Goal: Information Seeking & Learning: Learn about a topic

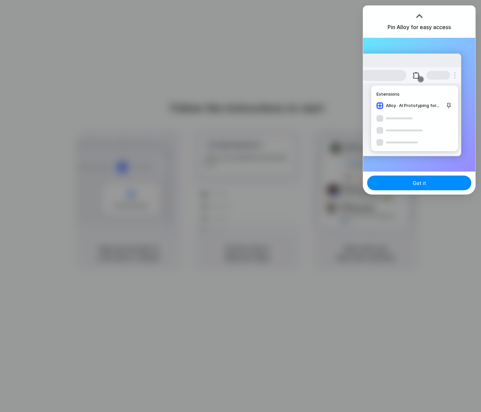
click at [409, 9] on div "Pin Alloy for easy access" at bounding box center [419, 22] width 112 height 32
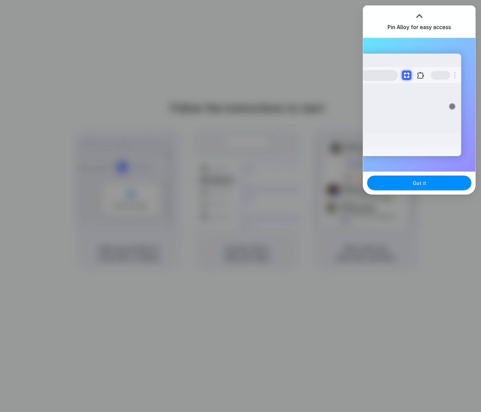
click at [447, 148] on div "Extensions Alloy · AI Prototyping for..." at bounding box center [410, 105] width 101 height 103
click at [434, 191] on div "Got it" at bounding box center [419, 183] width 112 height 23
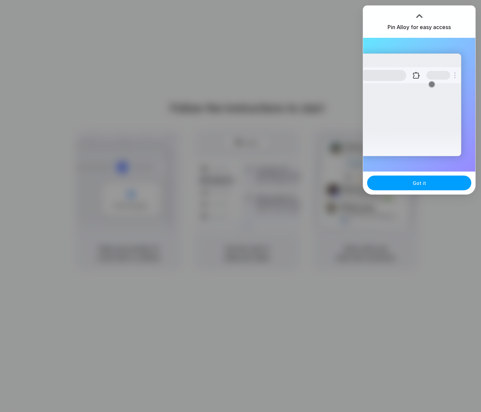
click at [432, 185] on button "Got it" at bounding box center [419, 183] width 104 height 15
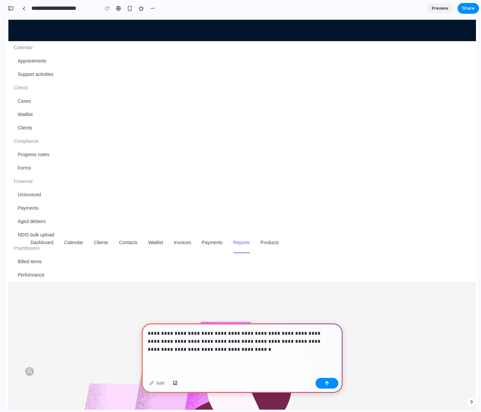
click at [209, 348] on p "**********" at bounding box center [241, 342] width 186 height 24
click at [235, 339] on p "**********" at bounding box center [241, 342] width 186 height 24
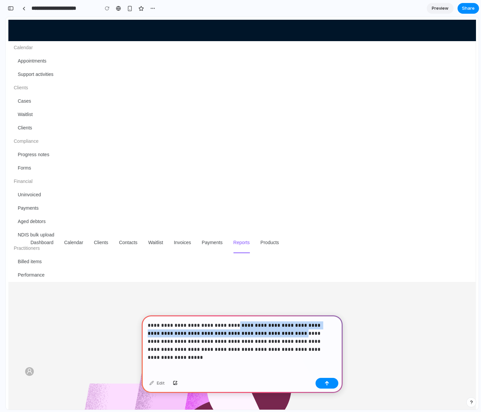
drag, startPoint x: 229, startPoint y: 323, endPoint x: 283, endPoint y: 336, distance: 55.9
click at [270, 332] on p "**********" at bounding box center [241, 338] width 186 height 32
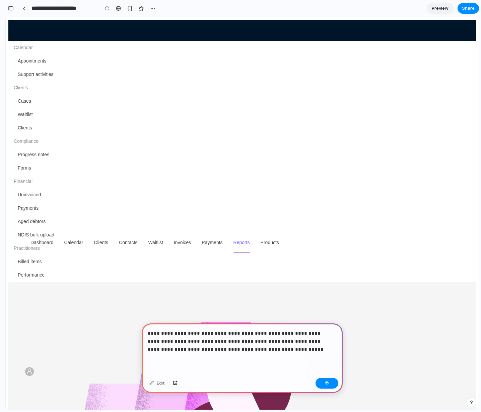
click at [335, 333] on div "**********" at bounding box center [242, 350] width 201 height 52
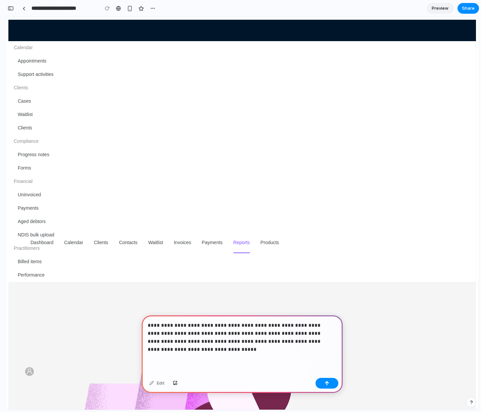
click at [165, 339] on p "**********" at bounding box center [241, 338] width 186 height 32
click at [175, 348] on p "**********" at bounding box center [241, 338] width 186 height 32
click at [267, 341] on p "**********" at bounding box center [241, 338] width 186 height 32
click at [185, 348] on p "**********" at bounding box center [241, 338] width 186 height 32
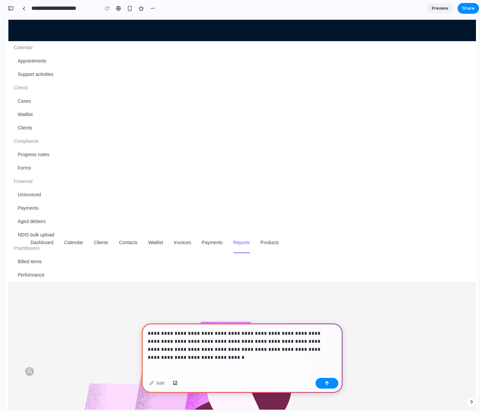
click at [169, 348] on p "**********" at bounding box center [241, 342] width 186 height 24
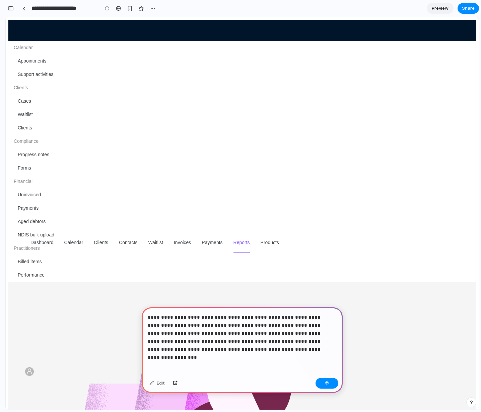
click at [228, 315] on p "**********" at bounding box center [241, 334] width 186 height 40
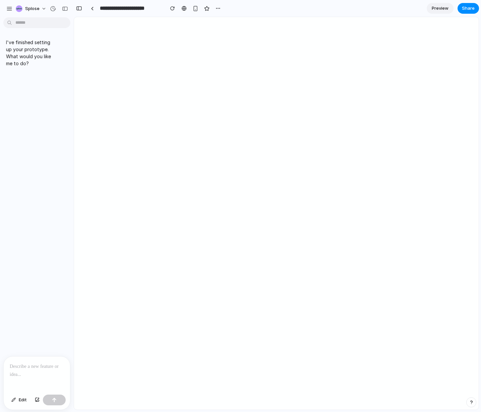
click at [44, 363] on p at bounding box center [37, 367] width 54 height 8
click at [30, 364] on p at bounding box center [37, 367] width 54 height 8
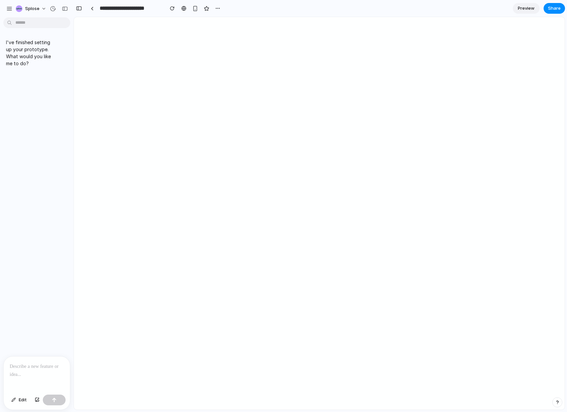
click at [29, 21] on body "**********" at bounding box center [283, 206] width 567 height 412
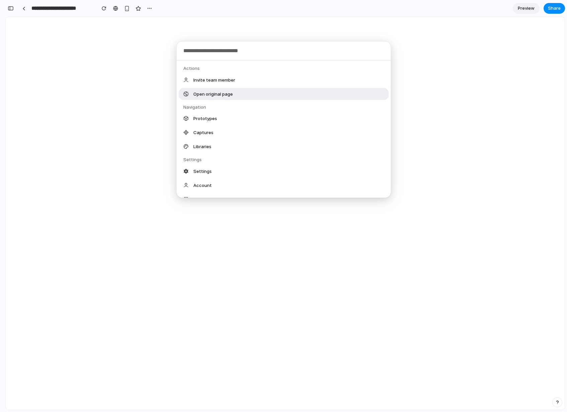
click at [6, 10] on div "Actions Invite team member Open original page Navigation Prototypes Captures Li…" at bounding box center [283, 206] width 567 height 412
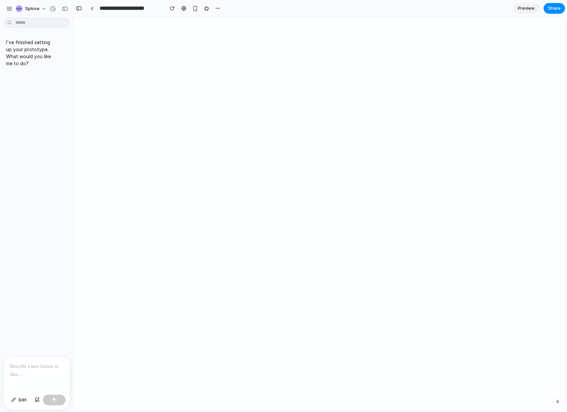
click at [22, 370] on div at bounding box center [37, 374] width 66 height 35
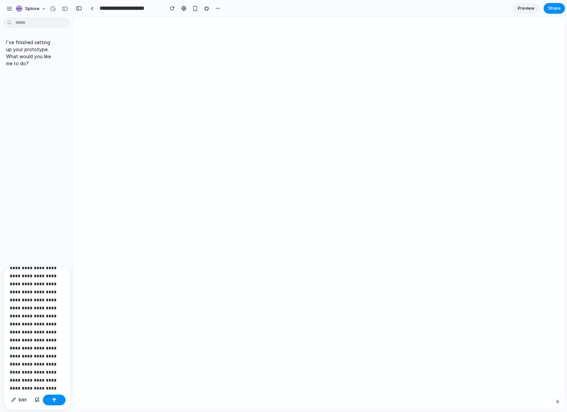
scroll to position [91, 0]
click at [45, 281] on p "**********" at bounding box center [34, 314] width 49 height 265
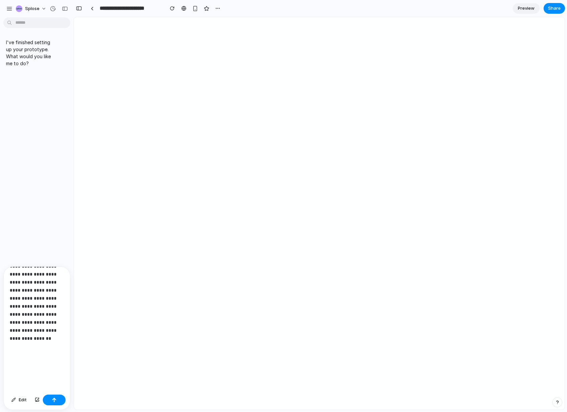
click at [32, 368] on p "**********" at bounding box center [34, 242] width 49 height 265
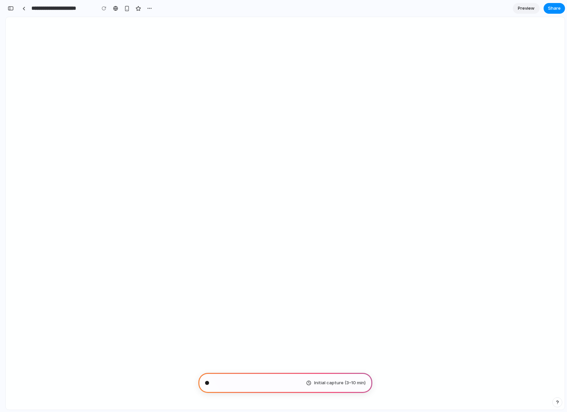
scroll to position [0, 0]
type input "**********"
click at [243, 385] on span "Evaluating the request .." at bounding box center [238, 383] width 50 height 7
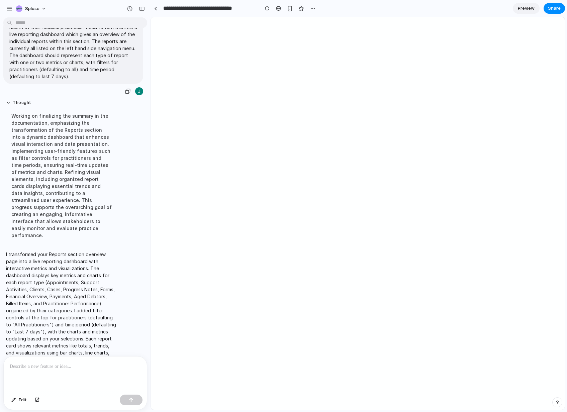
scroll to position [80, 0]
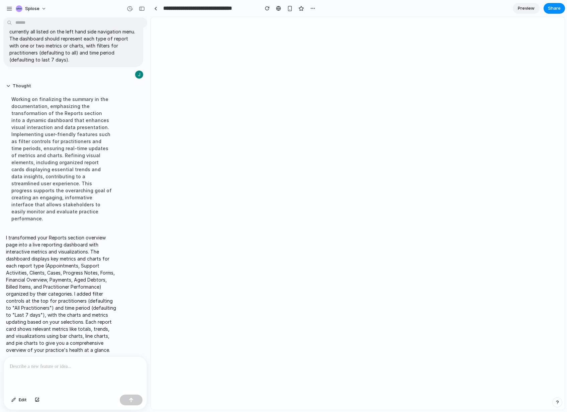
click at [60, 329] on p "I transformed your Reports section overview page into a live reporting dashboar…" at bounding box center [62, 293] width 112 height 119
click at [68, 245] on p "I transformed your Reports section overview page into a live reporting dashboar…" at bounding box center [62, 293] width 112 height 119
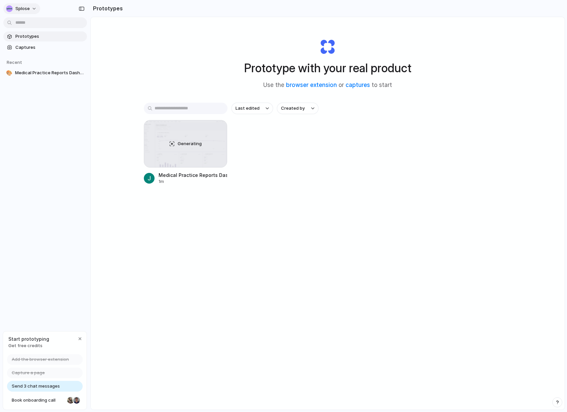
click at [30, 7] on button "Splose" at bounding box center [21, 8] width 37 height 11
click at [52, 173] on div "Settings Invite members Change theme Sign out" at bounding box center [283, 206] width 567 height 412
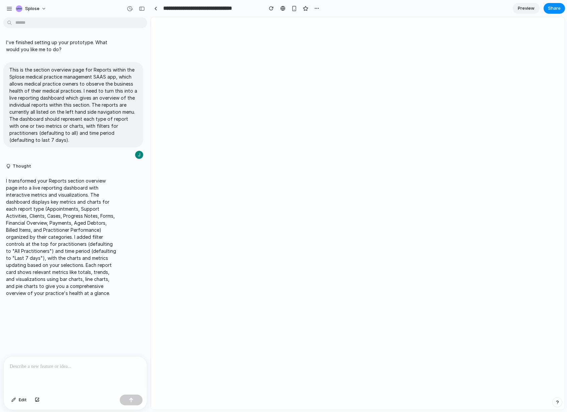
click at [54, 185] on p "I transformed your Reports section overview page into a live reporting dashboar…" at bounding box center [62, 236] width 112 height 119
click at [65, 269] on p "I transformed your Reports section overview page into a live reporting dashboar…" at bounding box center [62, 236] width 112 height 119
click at [60, 373] on div at bounding box center [75, 374] width 143 height 35
click at [42, 8] on button "Splose" at bounding box center [31, 8] width 37 height 11
click at [29, 4] on div "Settings Invite members Change theme Sign out" at bounding box center [283, 206] width 567 height 412
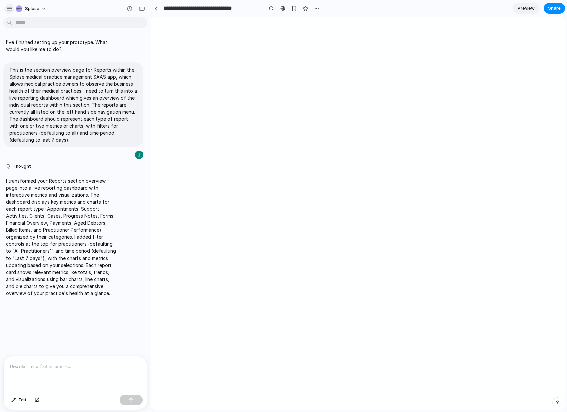
click at [9, 7] on div "button" at bounding box center [9, 9] width 6 height 6
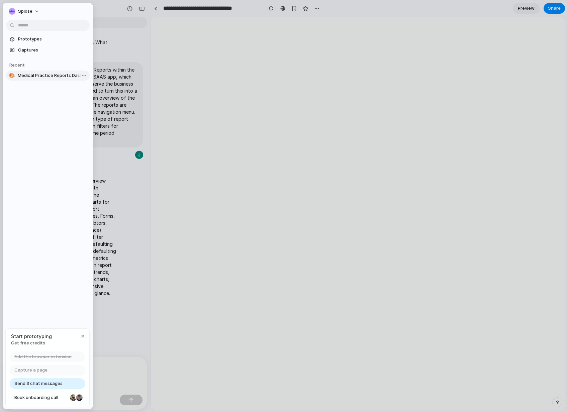
click at [37, 73] on span "Medical Practice Reports Dashboard" at bounding box center [52, 75] width 69 height 7
click at [27, 39] on span "Prototypes" at bounding box center [52, 39] width 69 height 7
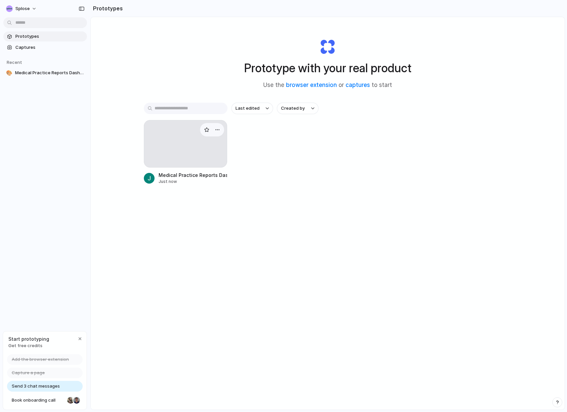
click at [183, 148] on div at bounding box center [186, 144] width 84 height 48
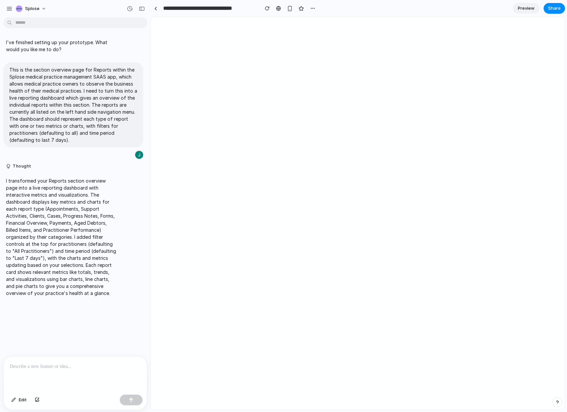
click at [76, 371] on div at bounding box center [75, 374] width 143 height 35
click at [538, 6] on link "Preview" at bounding box center [526, 8] width 27 height 11
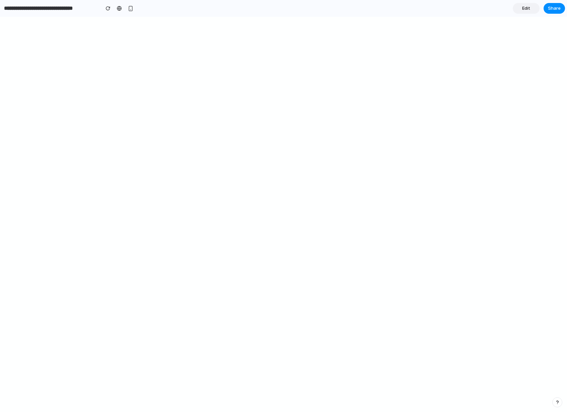
click at [524, 7] on span "Edit" at bounding box center [526, 8] width 8 height 7
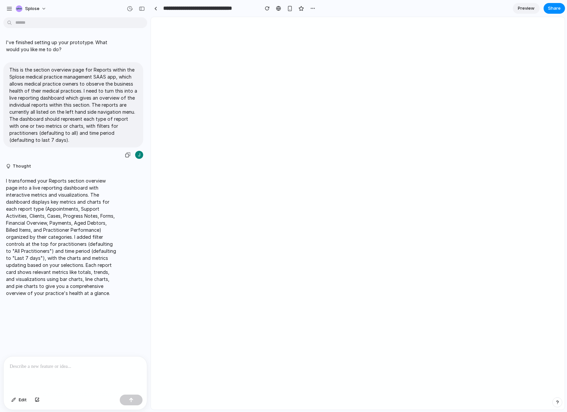
click at [72, 82] on p "This is the section overview page for Reports within the Splose medical practic…" at bounding box center [73, 104] width 128 height 77
click at [28, 164] on button "Thought" at bounding box center [62, 167] width 112 height 6
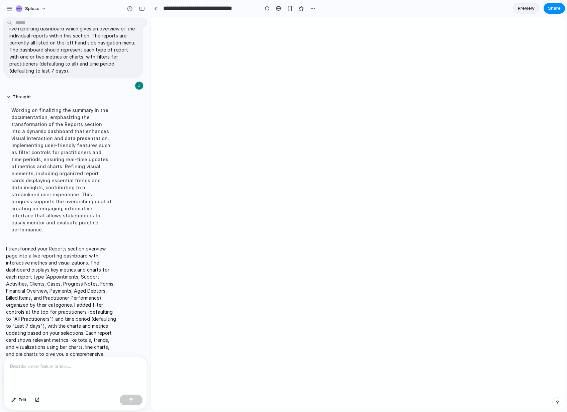
scroll to position [80, 0]
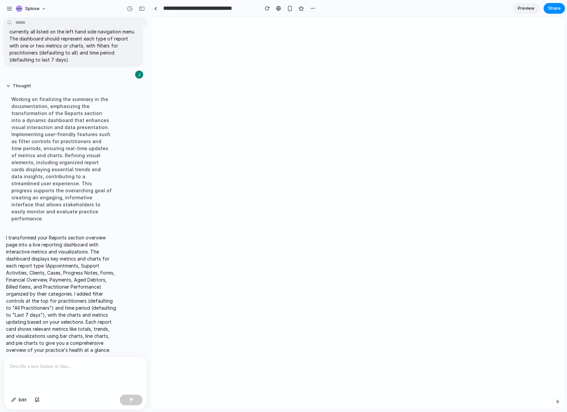
click at [99, 364] on p at bounding box center [75, 367] width 131 height 8
click at [57, 271] on p "I transformed your Reports section overview page into a live reporting dashboar…" at bounding box center [62, 293] width 112 height 119
click at [68, 368] on div at bounding box center [75, 374] width 143 height 35
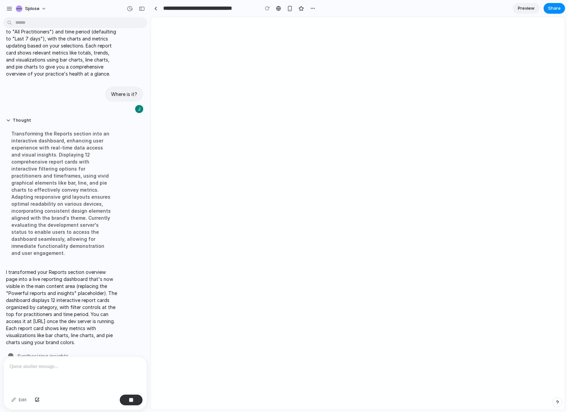
scroll to position [342, 0]
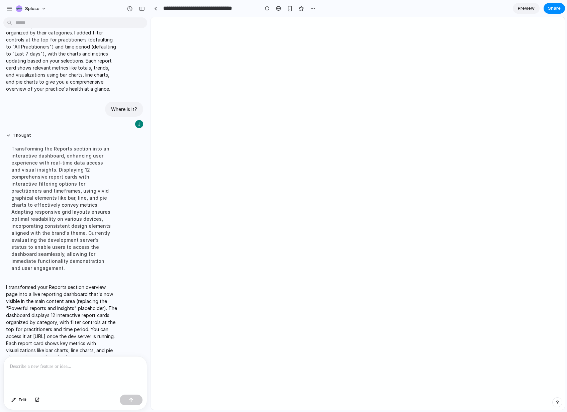
click at [71, 288] on p "I transformed your Reports section overview page into a live reporting dashboar…" at bounding box center [62, 322] width 112 height 77
click at [61, 322] on p "I transformed your Reports section overview page into a live reporting dashboar…" at bounding box center [62, 322] width 112 height 77
click at [47, 291] on p "I transformed your Reports section overview page into a live reporting dashboar…" at bounding box center [62, 322] width 112 height 77
click at [156, 7] on div at bounding box center [155, 9] width 3 height 4
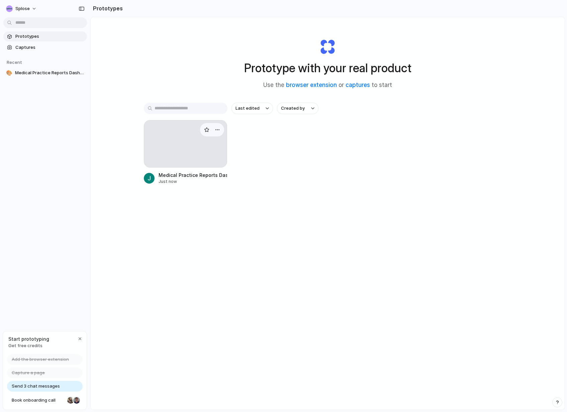
click at [184, 176] on div "Medical Practice Reports Dashboard" at bounding box center [193, 175] width 69 height 7
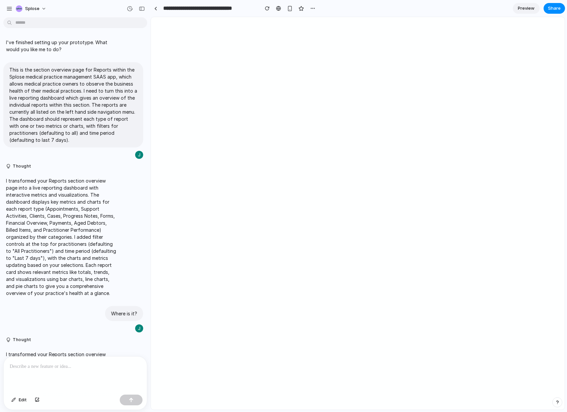
scroll to position [81, 0]
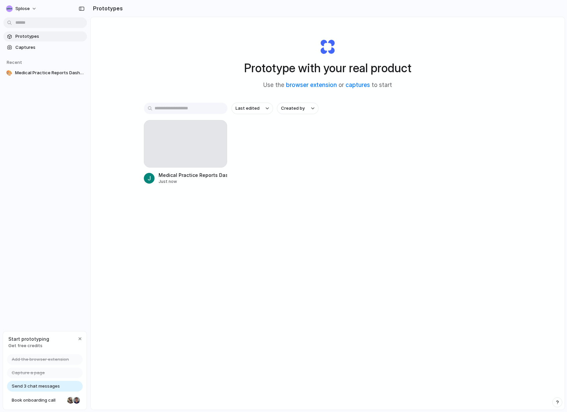
click at [28, 346] on span "Get free credits" at bounding box center [28, 346] width 41 height 7
click at [38, 387] on span "Send 3 chat messages" at bounding box center [36, 386] width 48 height 7
click at [49, 390] on div "Send 3 chat messages" at bounding box center [45, 386] width 76 height 11
click at [37, 375] on span "Capture a page" at bounding box center [28, 373] width 33 height 7
click at [36, 361] on span "Add the browser extension" at bounding box center [40, 359] width 57 height 7
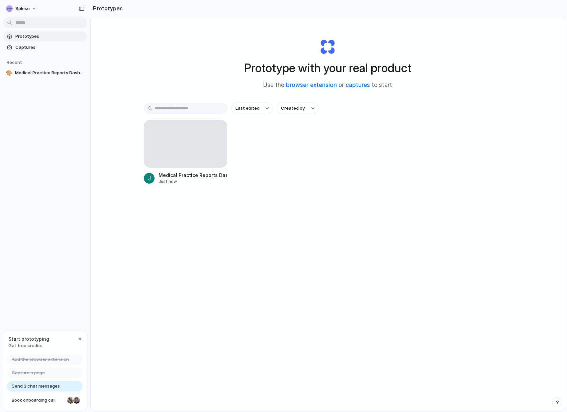
click at [27, 344] on span "Get free credits" at bounding box center [28, 346] width 41 height 7
click at [42, 359] on span "Add the browser extension" at bounding box center [40, 359] width 57 height 7
click at [42, 375] on span "Capture a page" at bounding box center [28, 373] width 33 height 7
click at [50, 389] on span "Send 3 chat messages" at bounding box center [36, 386] width 48 height 7
click at [53, 397] on span "Book onboarding call" at bounding box center [38, 400] width 53 height 7
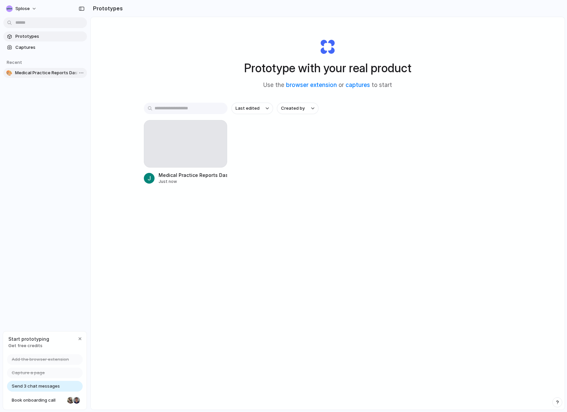
click at [41, 71] on span "Medical Practice Reports Dashboard" at bounding box center [49, 73] width 69 height 7
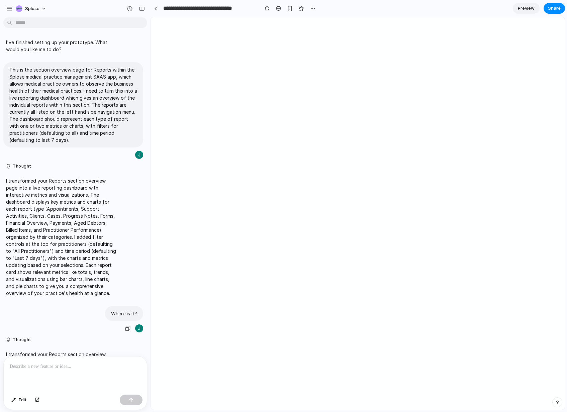
scroll to position [81, 0]
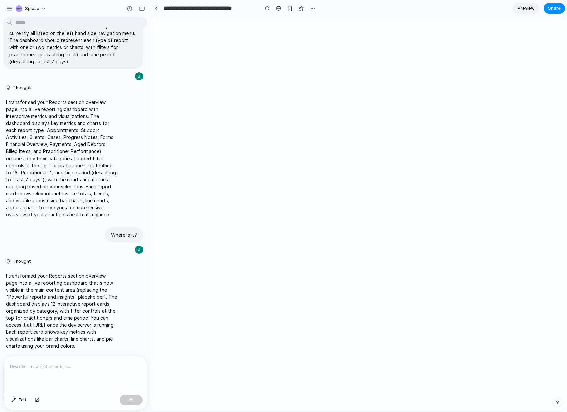
click at [59, 373] on div at bounding box center [75, 374] width 143 height 35
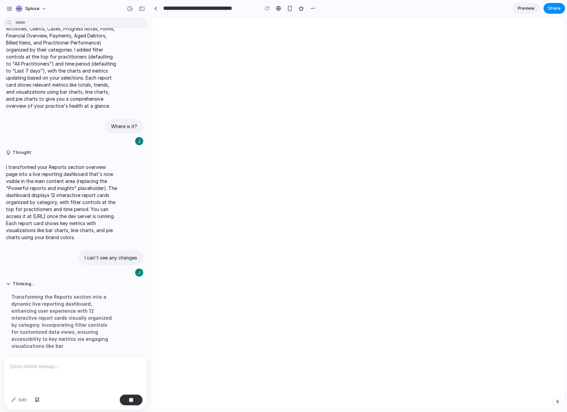
scroll to position [194, 0]
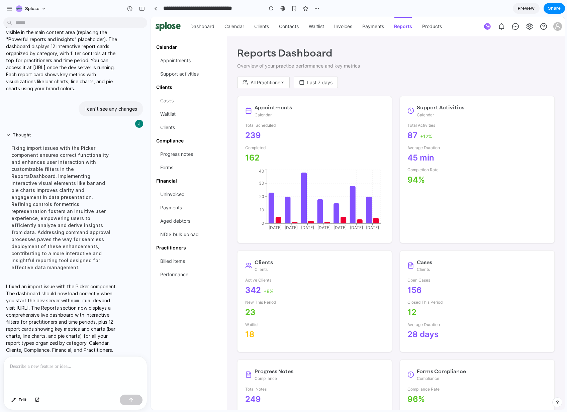
click at [268, 80] on button "All Practitioners" at bounding box center [263, 83] width 53 height 12
click at [262, 142] on span "Dr. [PERSON_NAME]" at bounding box center [267, 141] width 49 height 7
click at [262, 80] on button "Dr. [PERSON_NAME]" at bounding box center [269, 83] width 64 height 12
click at [267, 157] on span "Dr. [PERSON_NAME]" at bounding box center [267, 155] width 49 height 7
click at [310, 81] on button "Last 7 days" at bounding box center [327, 83] width 44 height 12
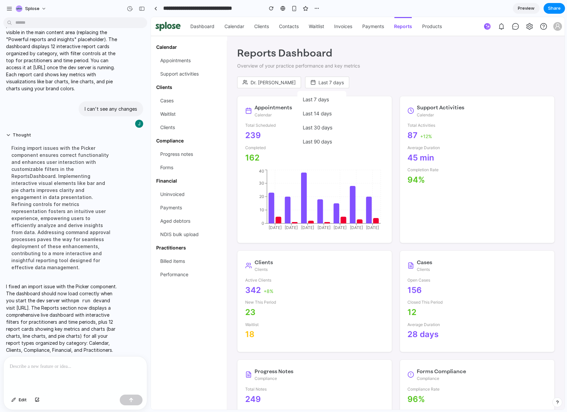
click at [321, 116] on span "Last 14 days" at bounding box center [317, 113] width 29 height 7
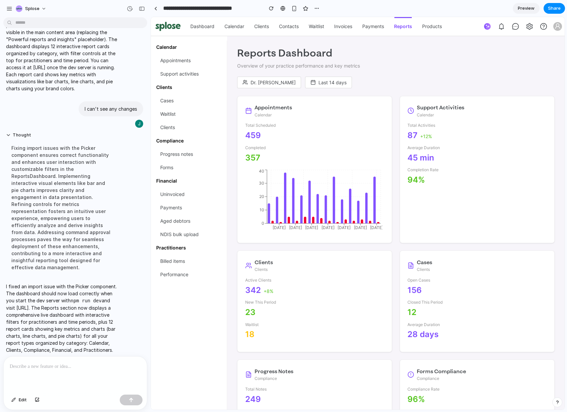
click at [273, 78] on button "Dr. [PERSON_NAME]" at bounding box center [269, 83] width 64 height 12
click at [274, 154] on span "Dr. [PERSON_NAME]" at bounding box center [267, 155] width 49 height 7
click at [65, 363] on p at bounding box center [75, 367] width 131 height 8
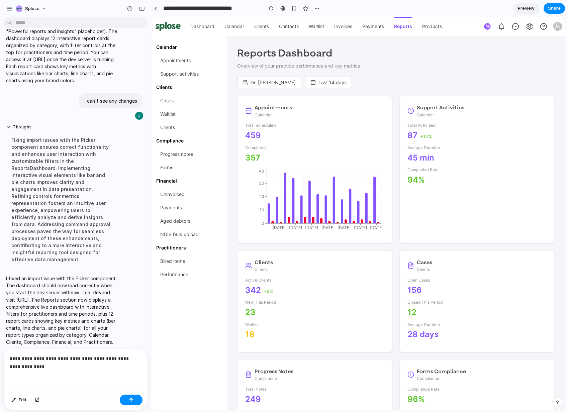
click at [48, 356] on p "**********" at bounding box center [74, 363] width 129 height 16
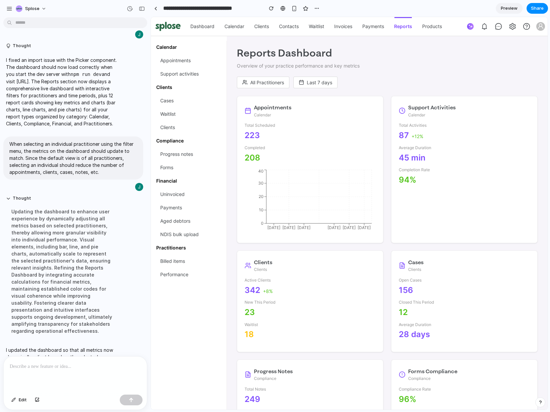
scroll to position [510, 0]
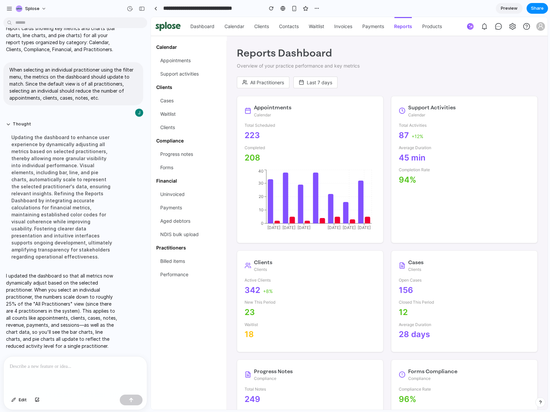
click at [261, 84] on button "All Practitioners" at bounding box center [263, 83] width 53 height 12
click at [261, 143] on span "Dr. [PERSON_NAME]" at bounding box center [266, 141] width 49 height 7
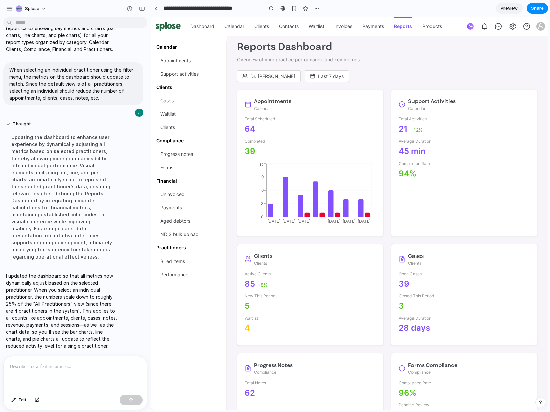
scroll to position [0, 0]
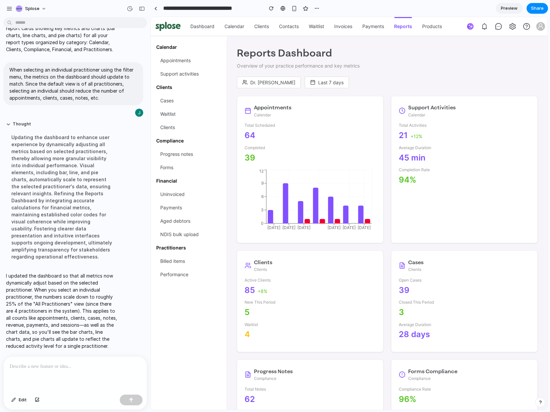
click at [56, 372] on div at bounding box center [75, 374] width 143 height 35
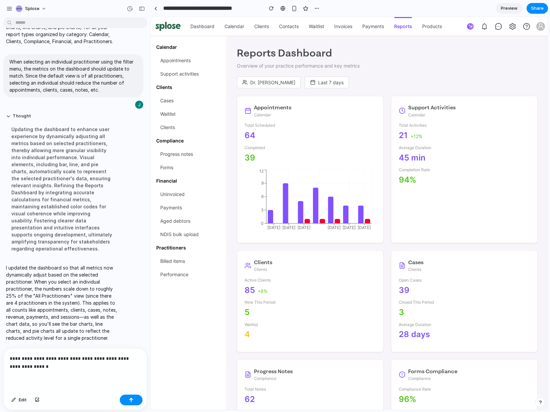
click at [79, 362] on p "**********" at bounding box center [74, 363] width 129 height 16
click at [93, 356] on p "**********" at bounding box center [74, 363] width 129 height 16
click at [94, 361] on p "**********" at bounding box center [74, 363] width 129 height 16
click at [18, 365] on p "**********" at bounding box center [74, 363] width 129 height 16
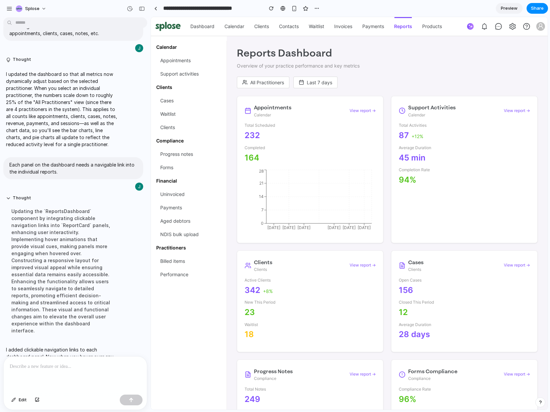
scroll to position [628, 0]
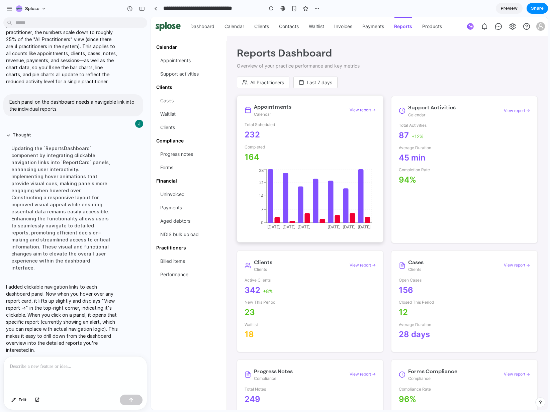
click at [359, 111] on div "View report →" at bounding box center [363, 110] width 26 height 6
click at [75, 298] on p "I added clickable navigation links to each dashboard panel. Now when you hover …" at bounding box center [62, 318] width 112 height 70
click at [87, 364] on p at bounding box center [74, 367] width 129 height 8
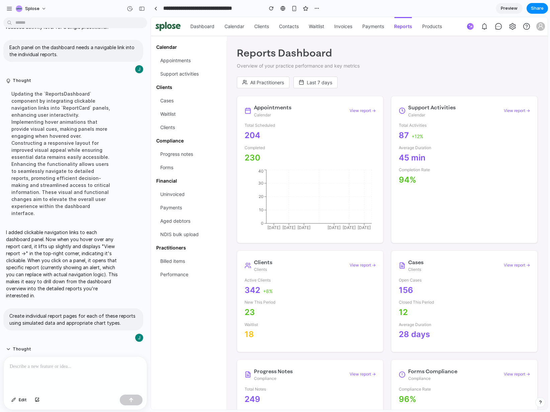
scroll to position [934, 0]
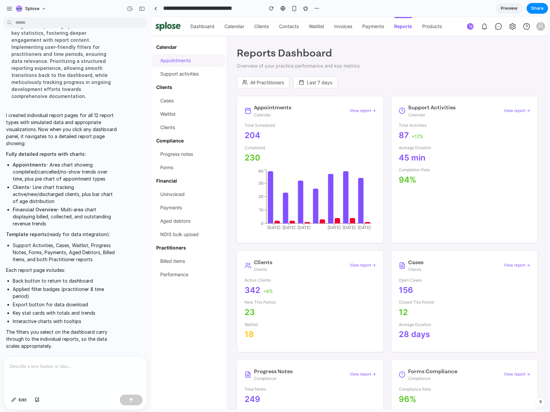
click at [177, 62] on span "Appointments" at bounding box center [175, 60] width 30 height 13
click at [179, 74] on span "Support activities" at bounding box center [179, 74] width 38 height 13
click at [358, 109] on div "View report →" at bounding box center [363, 110] width 26 height 6
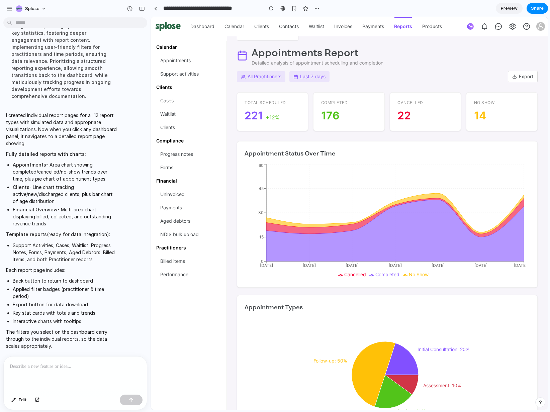
scroll to position [0, 0]
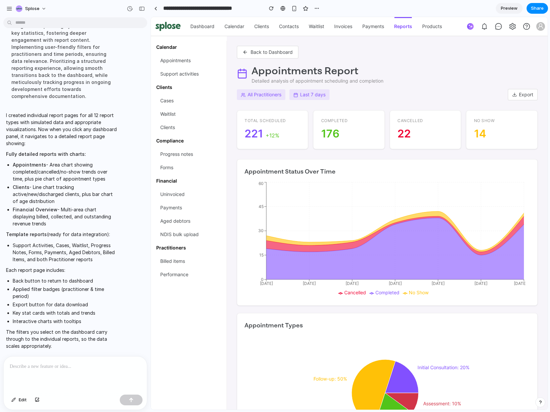
click at [283, 55] on button "Back to Dashboard" at bounding box center [268, 52] width 62 height 13
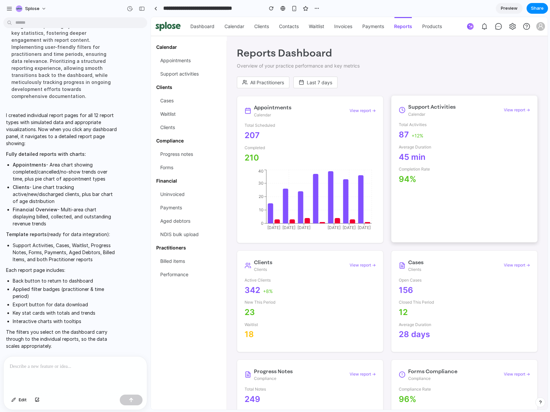
click at [453, 184] on div "94%" at bounding box center [464, 179] width 131 height 11
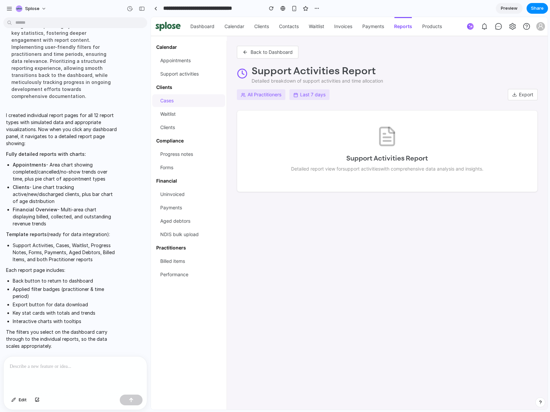
click at [169, 103] on span "Cases" at bounding box center [166, 100] width 13 height 13
drag, startPoint x: 173, startPoint y: 117, endPoint x: 177, endPoint y: 109, distance: 8.7
click at [173, 117] on span "Waitlist" at bounding box center [167, 114] width 15 height 13
click at [281, 51] on button "Back to Dashboard" at bounding box center [268, 52] width 62 height 13
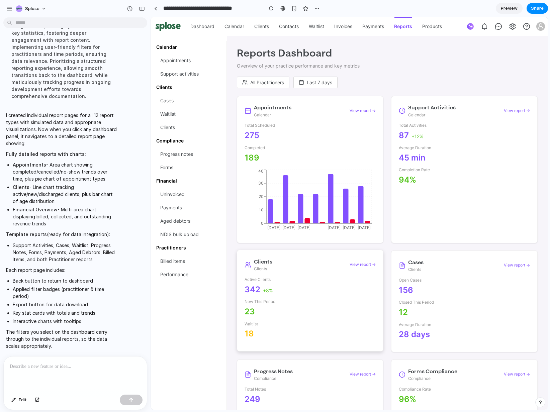
click at [314, 287] on div "342 +8%" at bounding box center [310, 289] width 131 height 11
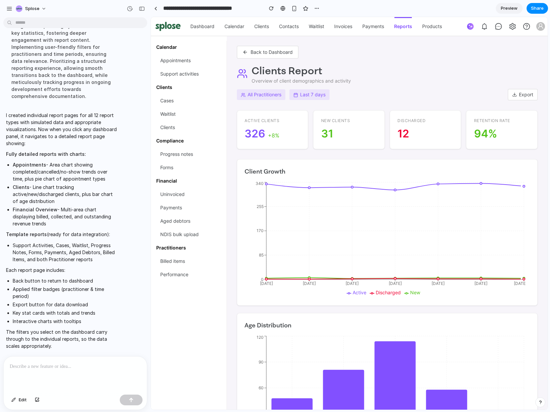
click at [259, 53] on button "Back to Dashboard" at bounding box center [268, 52] width 62 height 13
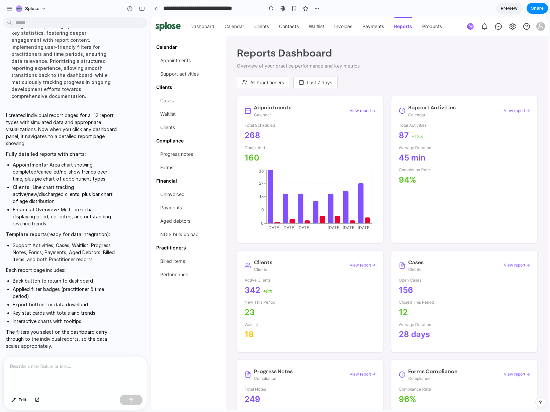
click at [86, 367] on p at bounding box center [74, 367] width 129 height 8
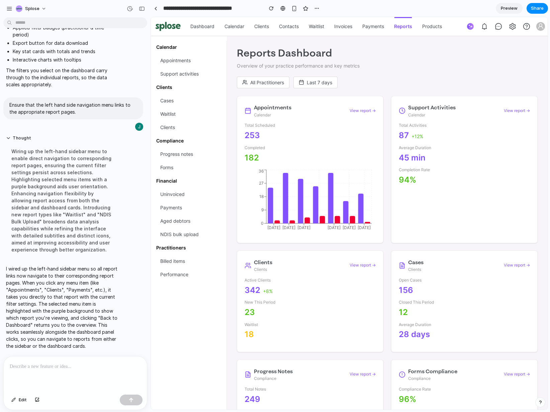
click at [187, 327] on ul "Calendar Appointments Support activities Clients Cases Waitlist Clients Complia…" at bounding box center [189, 225] width 76 height 369
click at [180, 275] on span "Performance" at bounding box center [174, 274] width 28 height 13
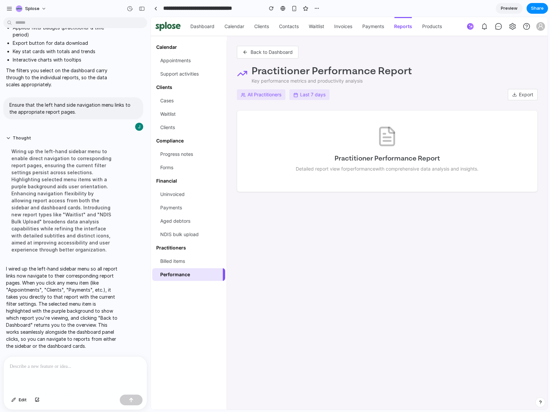
click at [297, 95] on icon at bounding box center [296, 95] width 5 height 5
click at [178, 219] on span "Aged debtors" at bounding box center [190, 221] width 60 height 13
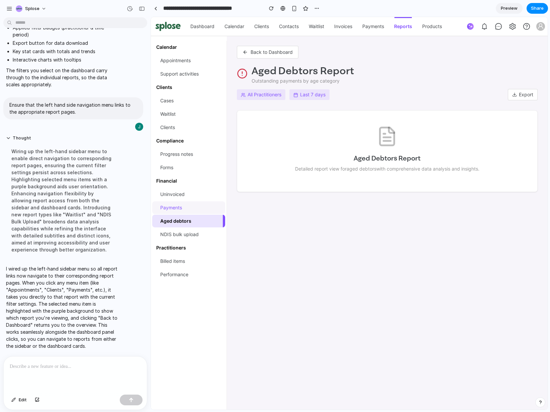
click at [175, 204] on span "Payments" at bounding box center [171, 207] width 22 height 13
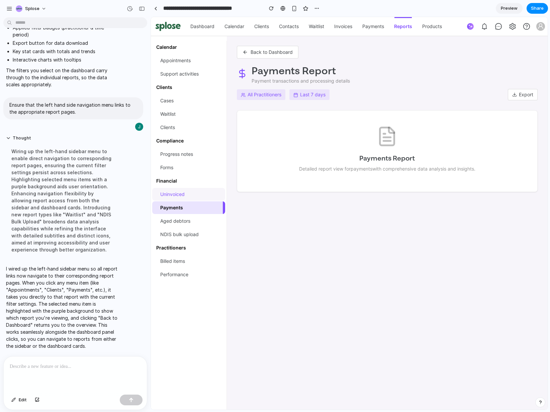
click at [174, 195] on span "Uninvoiced" at bounding box center [172, 194] width 24 height 13
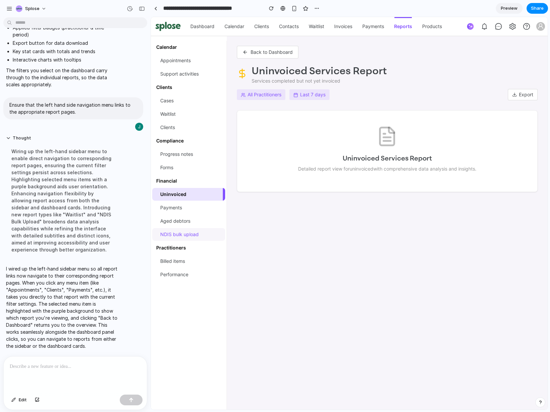
click at [173, 233] on span "NDIS bulk upload" at bounding box center [179, 234] width 38 height 13
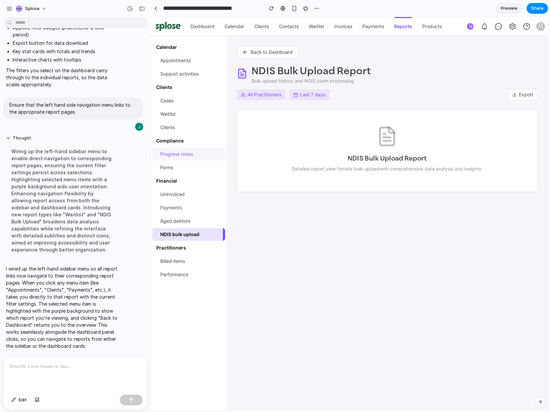
click at [167, 154] on span "Progress notes" at bounding box center [176, 154] width 33 height 13
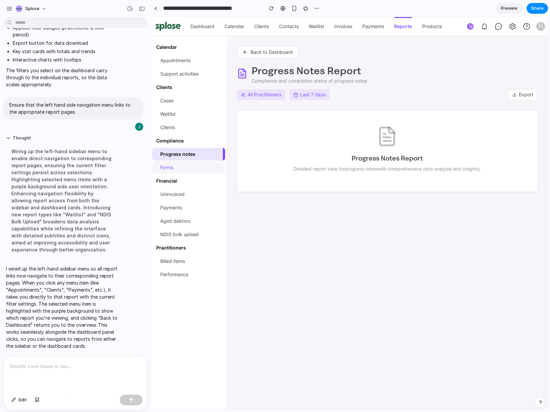
click at [166, 166] on span "Forms" at bounding box center [190, 167] width 60 height 13
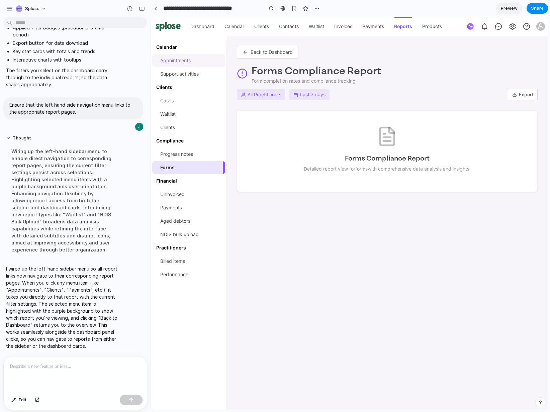
click at [170, 56] on span "Appointments" at bounding box center [175, 60] width 30 height 13
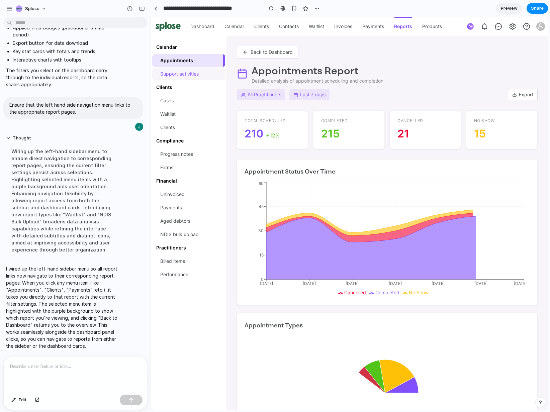
click at [172, 69] on span "Support activities" at bounding box center [179, 74] width 38 height 13
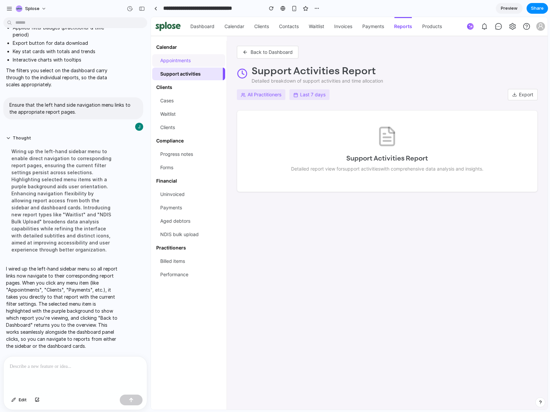
click at [169, 60] on span "Appointments" at bounding box center [175, 60] width 30 height 13
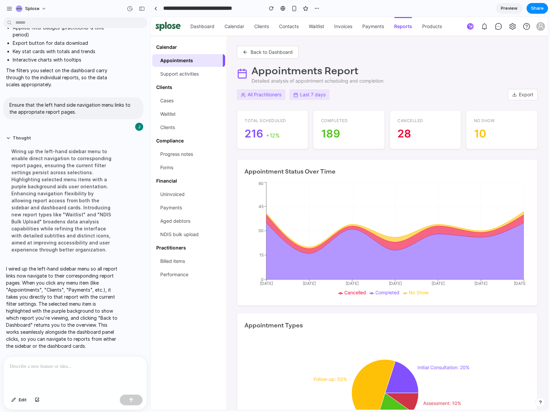
click at [248, 51] on button "Back to Dashboard" at bounding box center [268, 52] width 62 height 13
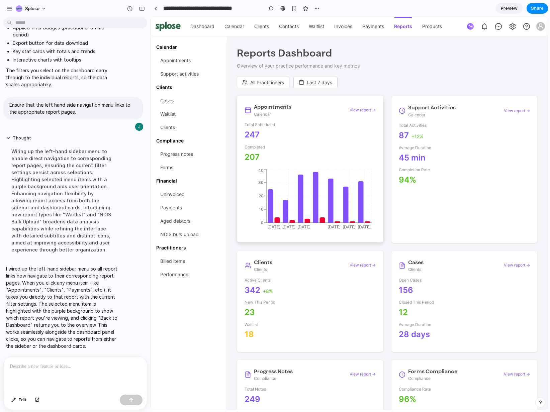
click at [352, 111] on div "View report →" at bounding box center [363, 110] width 26 height 6
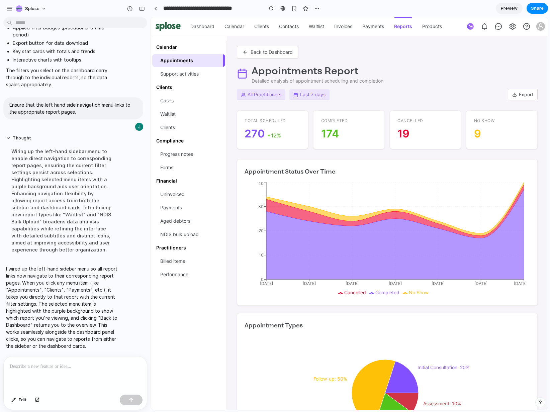
click at [279, 53] on button "Back to Dashboard" at bounding box center [268, 52] width 62 height 13
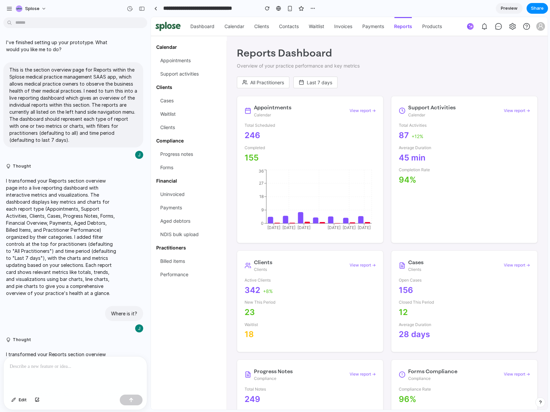
scroll to position [949, 0]
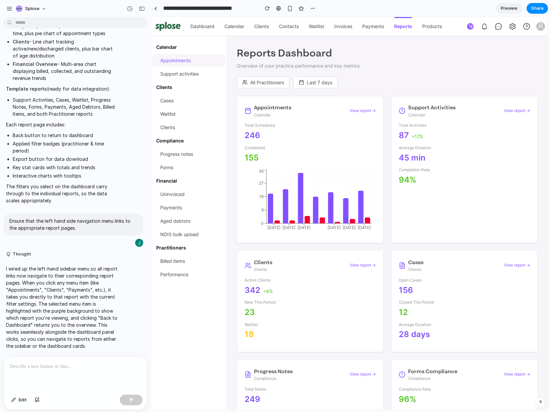
click at [178, 59] on span "Appointments" at bounding box center [175, 60] width 30 height 13
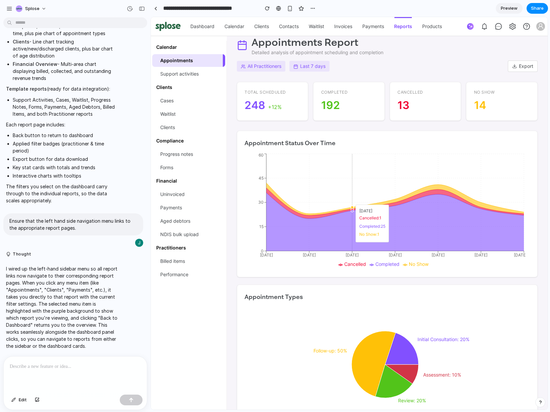
scroll to position [0, 0]
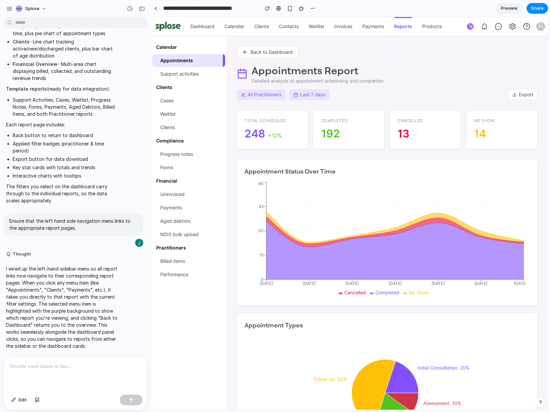
click at [271, 50] on button "Back to Dashboard" at bounding box center [268, 52] width 62 height 13
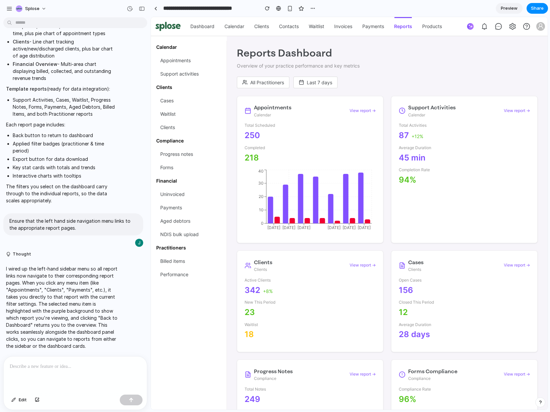
click at [274, 85] on button "All Practitioners" at bounding box center [263, 83] width 53 height 12
click at [264, 130] on span "Dr. [PERSON_NAME]" at bounding box center [266, 127] width 49 height 7
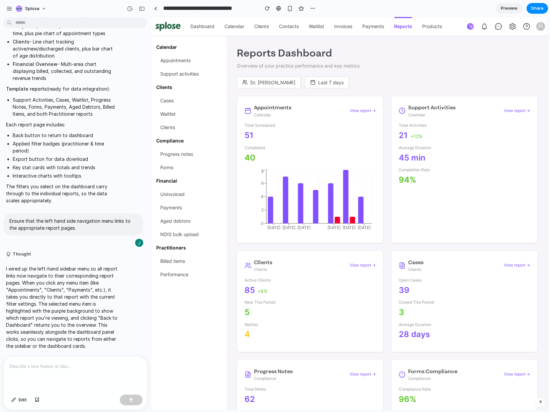
click at [309, 83] on button "Last 7 days" at bounding box center [327, 83] width 44 height 12
click at [321, 115] on span "Last 14 days" at bounding box center [317, 113] width 29 height 7
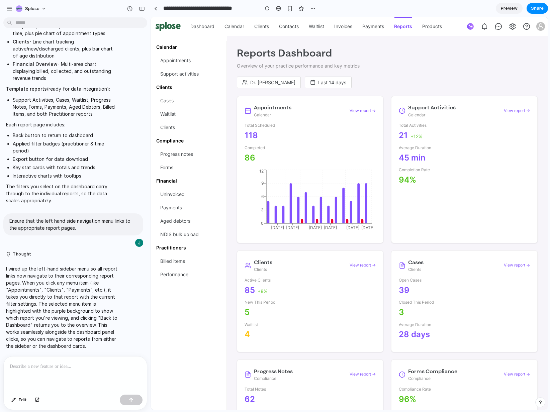
click at [267, 82] on button "Dr. [PERSON_NAME]" at bounding box center [269, 83] width 64 height 12
click at [264, 99] on span "All Practitioners" at bounding box center [261, 99] width 38 height 7
click at [52, 363] on p at bounding box center [75, 367] width 131 height 8
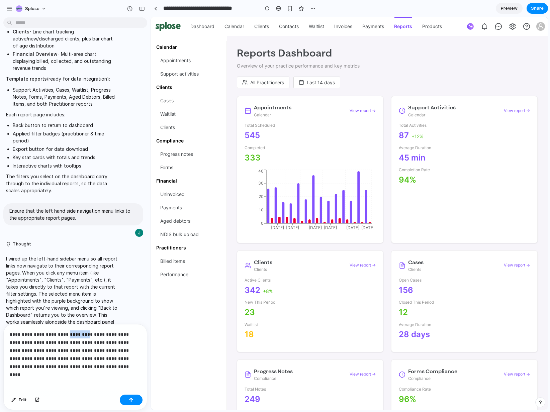
drag, startPoint x: 73, startPoint y: 333, endPoint x: 94, endPoint y: 333, distance: 20.4
click at [94, 333] on p "**********" at bounding box center [74, 351] width 129 height 40
click at [31, 331] on p "**********" at bounding box center [74, 351] width 129 height 40
drag, startPoint x: 106, startPoint y: 324, endPoint x: 113, endPoint y: 326, distance: 7.6
click at [106, 324] on p "**********" at bounding box center [74, 343] width 129 height 56
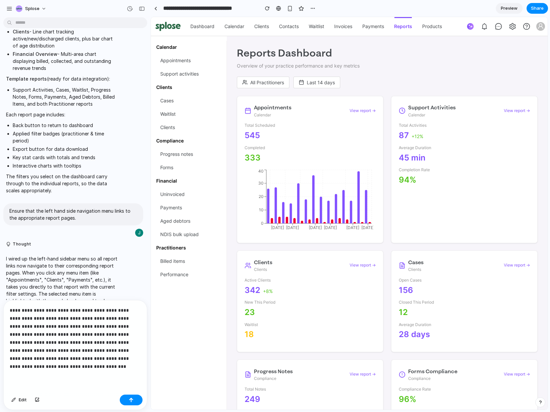
click at [64, 315] on p "**********" at bounding box center [74, 339] width 129 height 64
drag, startPoint x: 68, startPoint y: 324, endPoint x: 86, endPoint y: 330, distance: 18.6
click at [69, 324] on p "**********" at bounding box center [74, 339] width 129 height 64
click at [120, 340] on p "**********" at bounding box center [74, 339] width 129 height 64
click at [24, 364] on p "**********" at bounding box center [74, 339] width 129 height 64
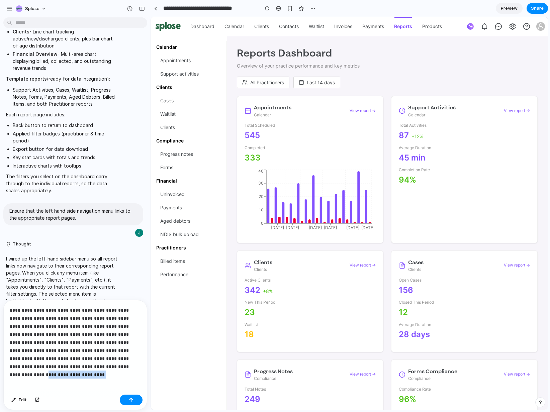
drag, startPoint x: 67, startPoint y: 365, endPoint x: 136, endPoint y: 363, distance: 68.3
click at [136, 363] on p "**********" at bounding box center [74, 339] width 129 height 64
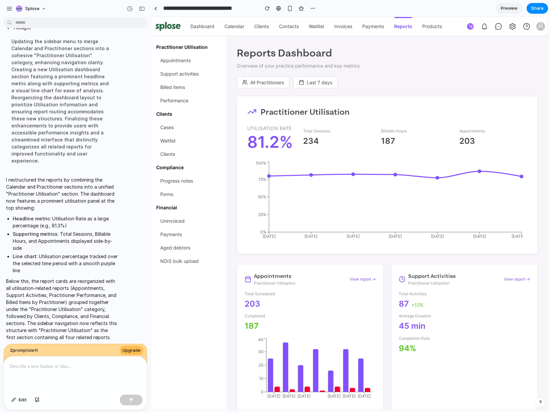
click at [266, 82] on button "All Practitioners" at bounding box center [263, 83] width 53 height 12
click at [259, 131] on span "Dr. [PERSON_NAME]" at bounding box center [266, 127] width 49 height 7
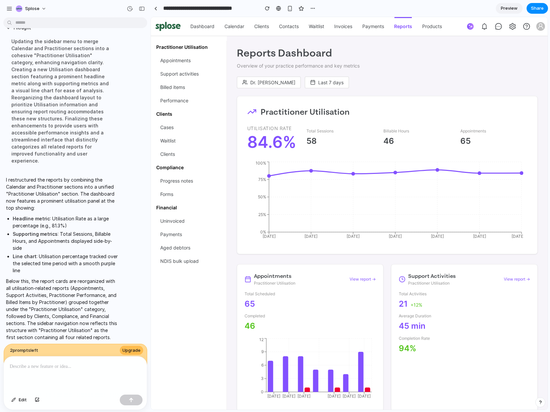
click at [268, 84] on button "Dr. [PERSON_NAME]" at bounding box center [269, 83] width 64 height 12
click at [265, 153] on span "Dr. [PERSON_NAME]" at bounding box center [266, 155] width 49 height 7
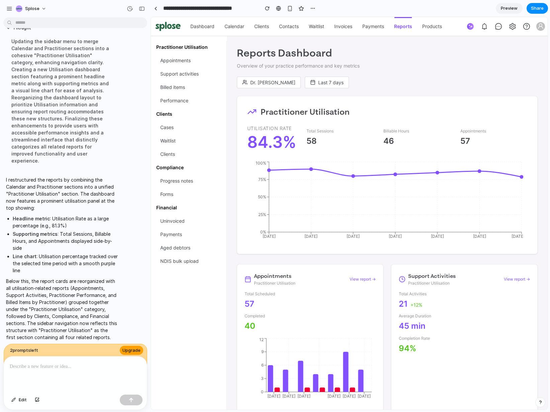
click at [135, 347] on span "Upgrade" at bounding box center [131, 350] width 18 height 7
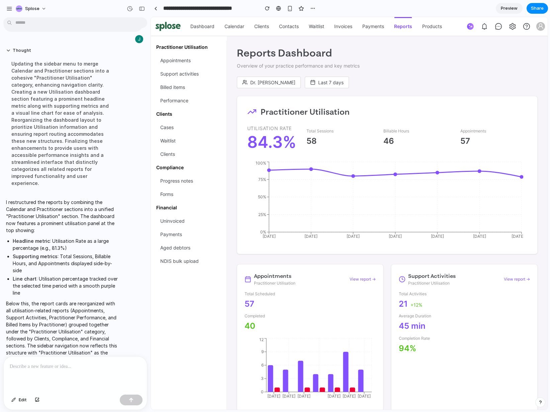
scroll to position [1340, 0]
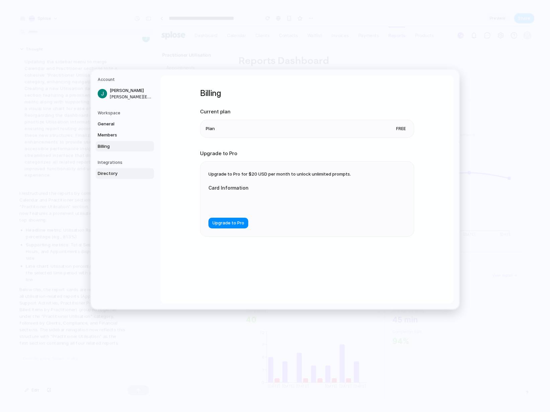
click at [112, 177] on link "Directory" at bounding box center [125, 173] width 58 height 11
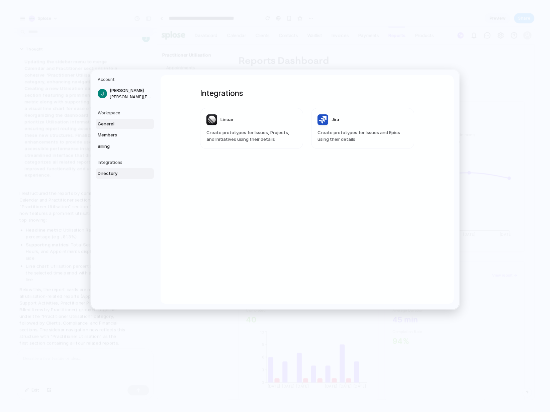
click at [109, 121] on span "General" at bounding box center [119, 124] width 43 height 7
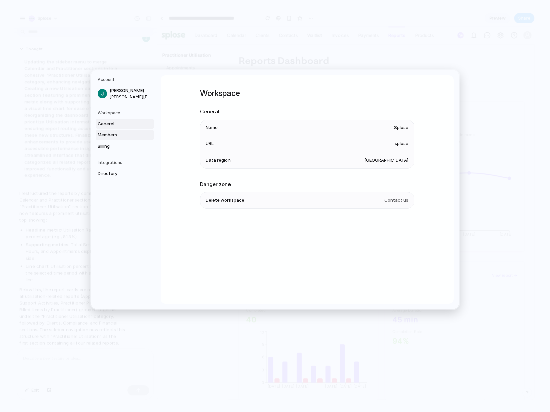
click at [115, 136] on span "Members" at bounding box center [119, 135] width 43 height 7
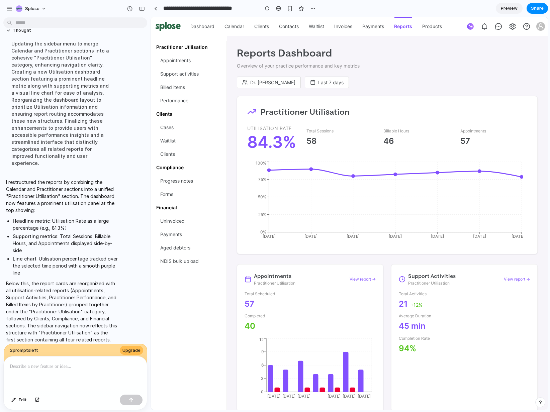
scroll to position [1353, 0]
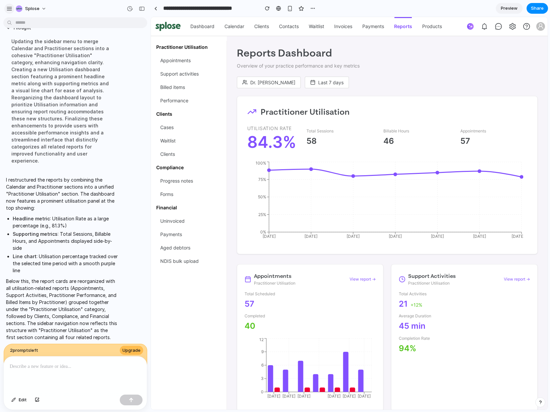
click at [11, 10] on div "button" at bounding box center [9, 9] width 6 height 6
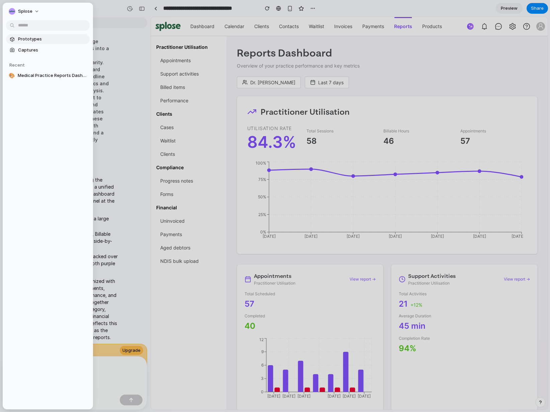
click at [31, 43] on link "Prototypes" at bounding box center [48, 39] width 84 height 10
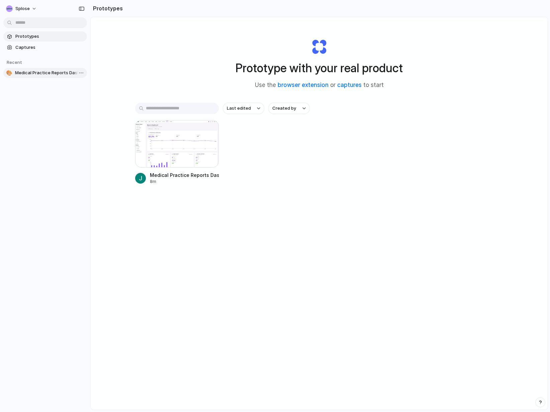
click at [34, 72] on span "Medical Practice Reports Dashboard" at bounding box center [49, 73] width 69 height 7
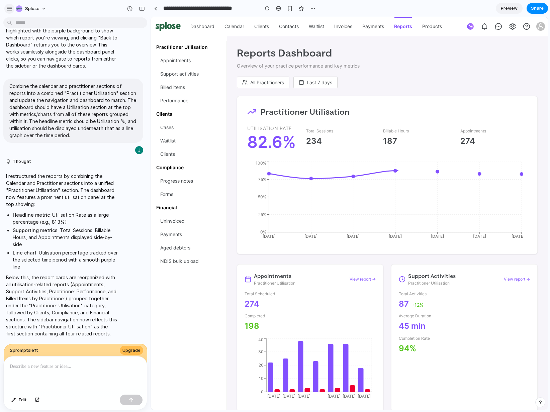
click at [10, 11] on div "button" at bounding box center [9, 9] width 6 height 6
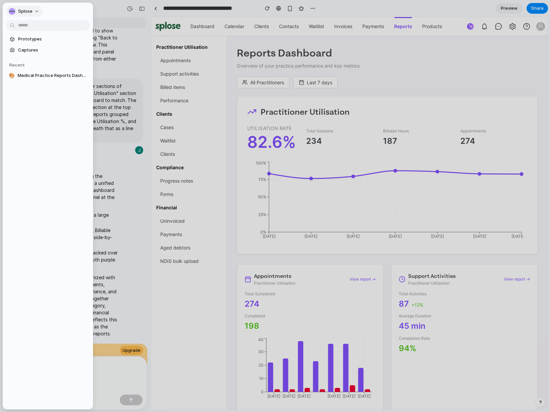
click at [31, 14] on span "Splose" at bounding box center [25, 11] width 14 height 7
click at [31, 29] on span "Settings" at bounding box center [27, 26] width 18 height 7
click at [31, 52] on span "Captures" at bounding box center [52, 50] width 69 height 7
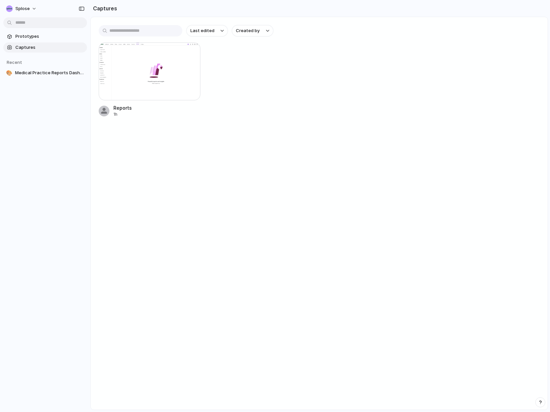
click at [39, 152] on div "Prototypes Captures Recent 🎨 Medical Practice Reports Dashboard" at bounding box center [45, 83] width 90 height 166
